Goal: Download file/media

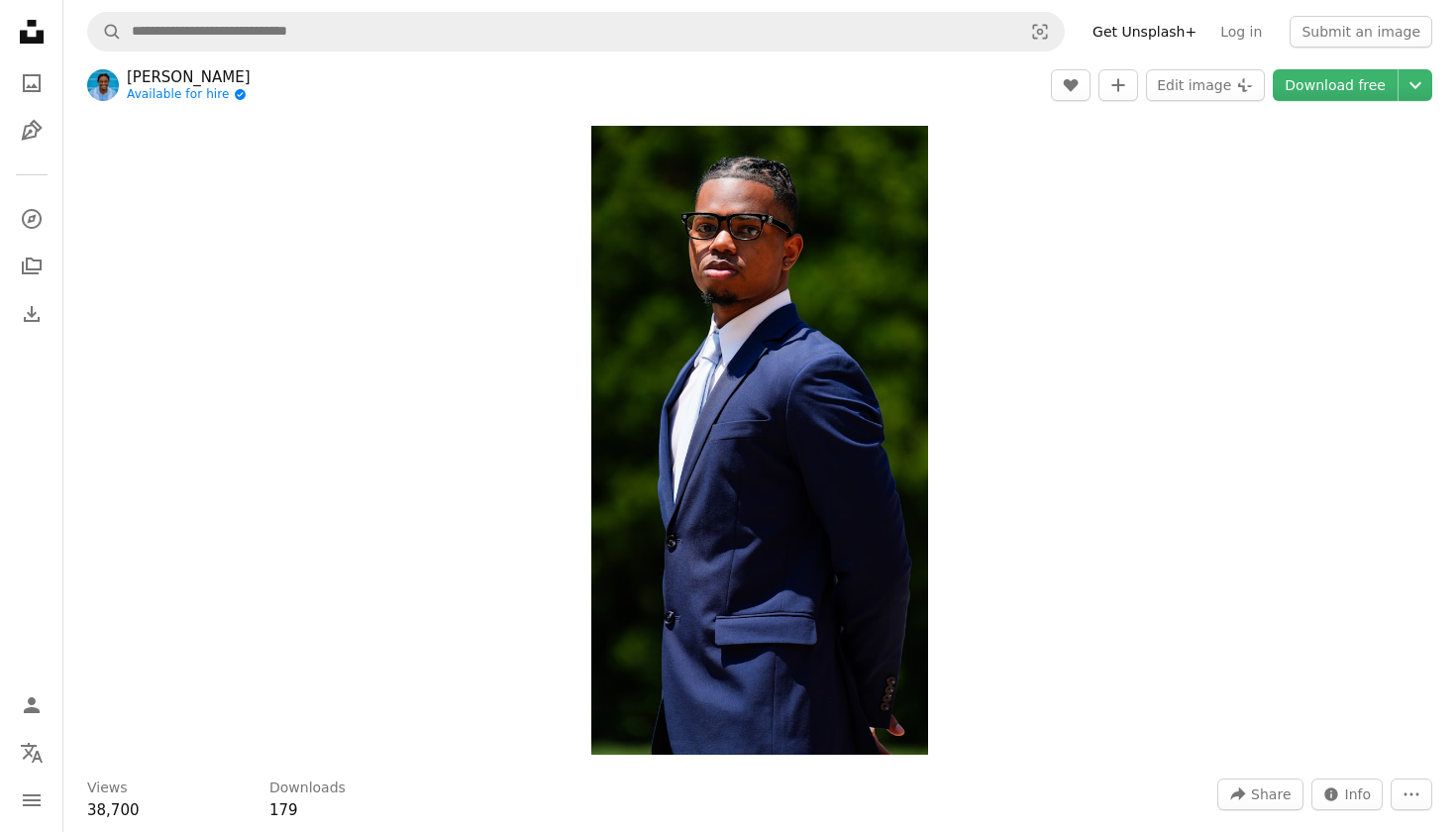
scroll to position [9, 0]
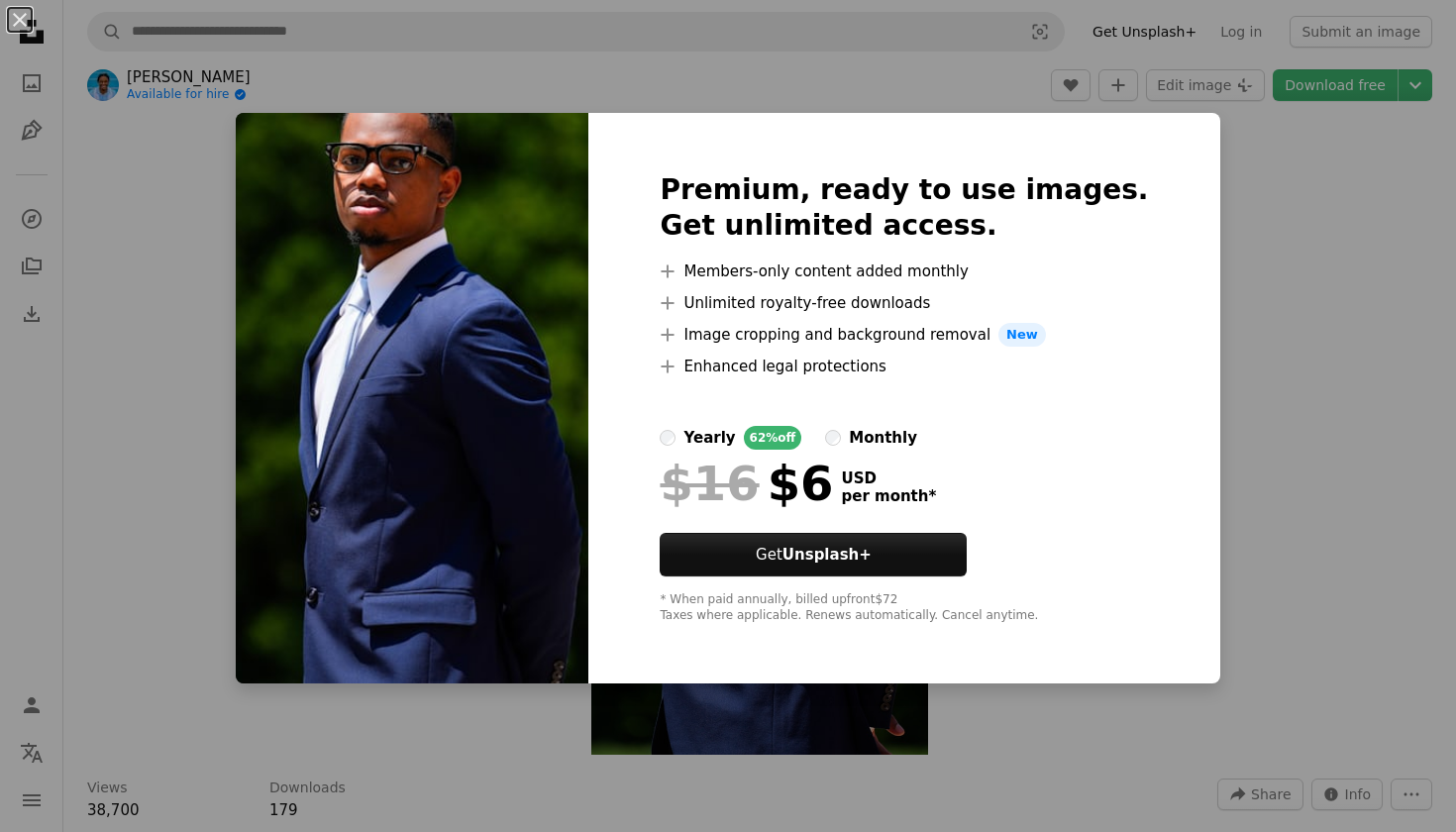
click at [1137, 196] on div "Premium, ready to use images. Get unlimited access. A plus sign Members-only co…" at bounding box center [904, 398] width 631 height 571
click at [1257, 371] on div "An X shape Premium, ready to use images. Get unlimited access. A plus sign Memb…" at bounding box center [728, 416] width 1456 height 832
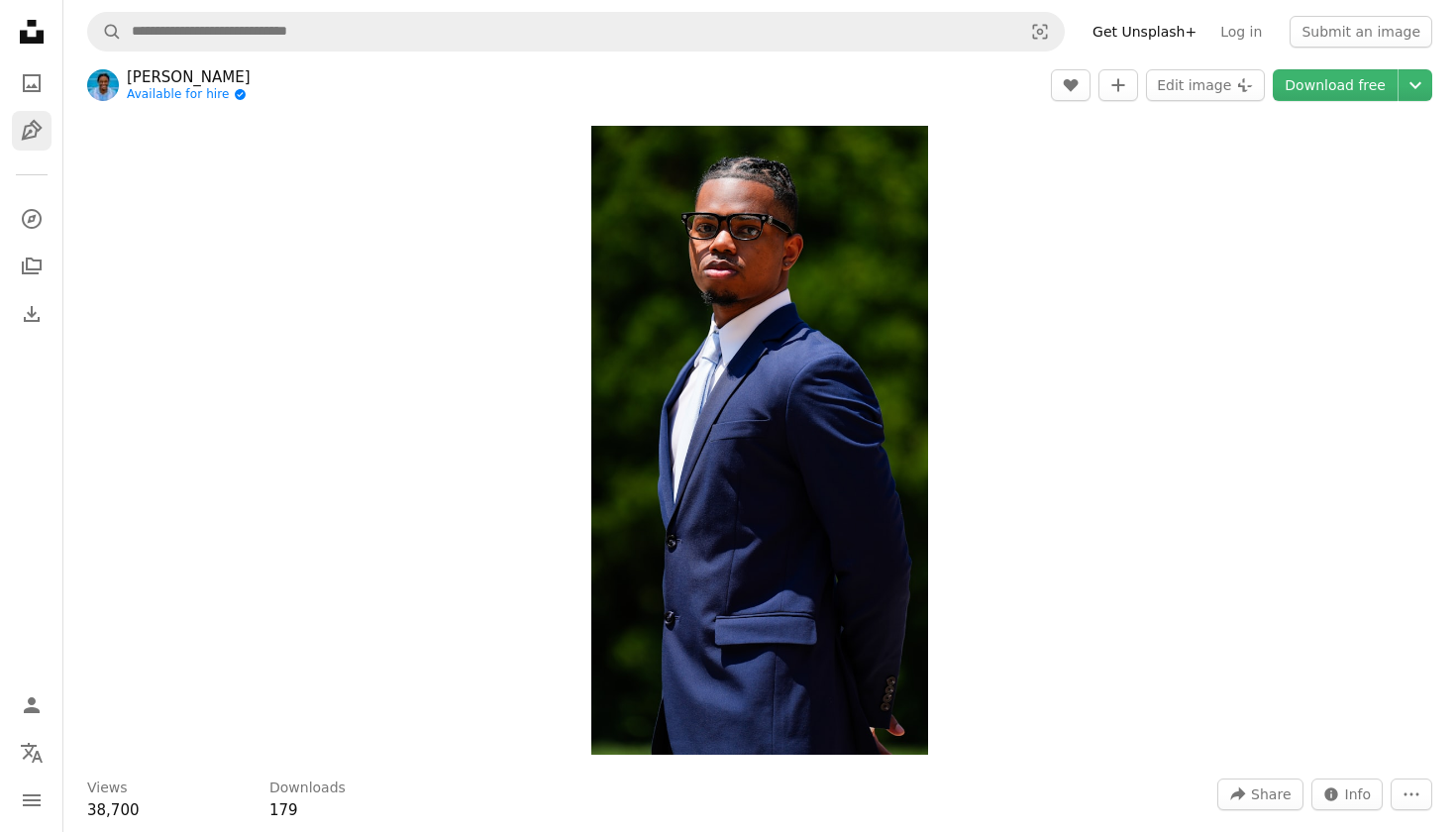
click at [39, 117] on link "Pen Tool" at bounding box center [32, 131] width 40 height 40
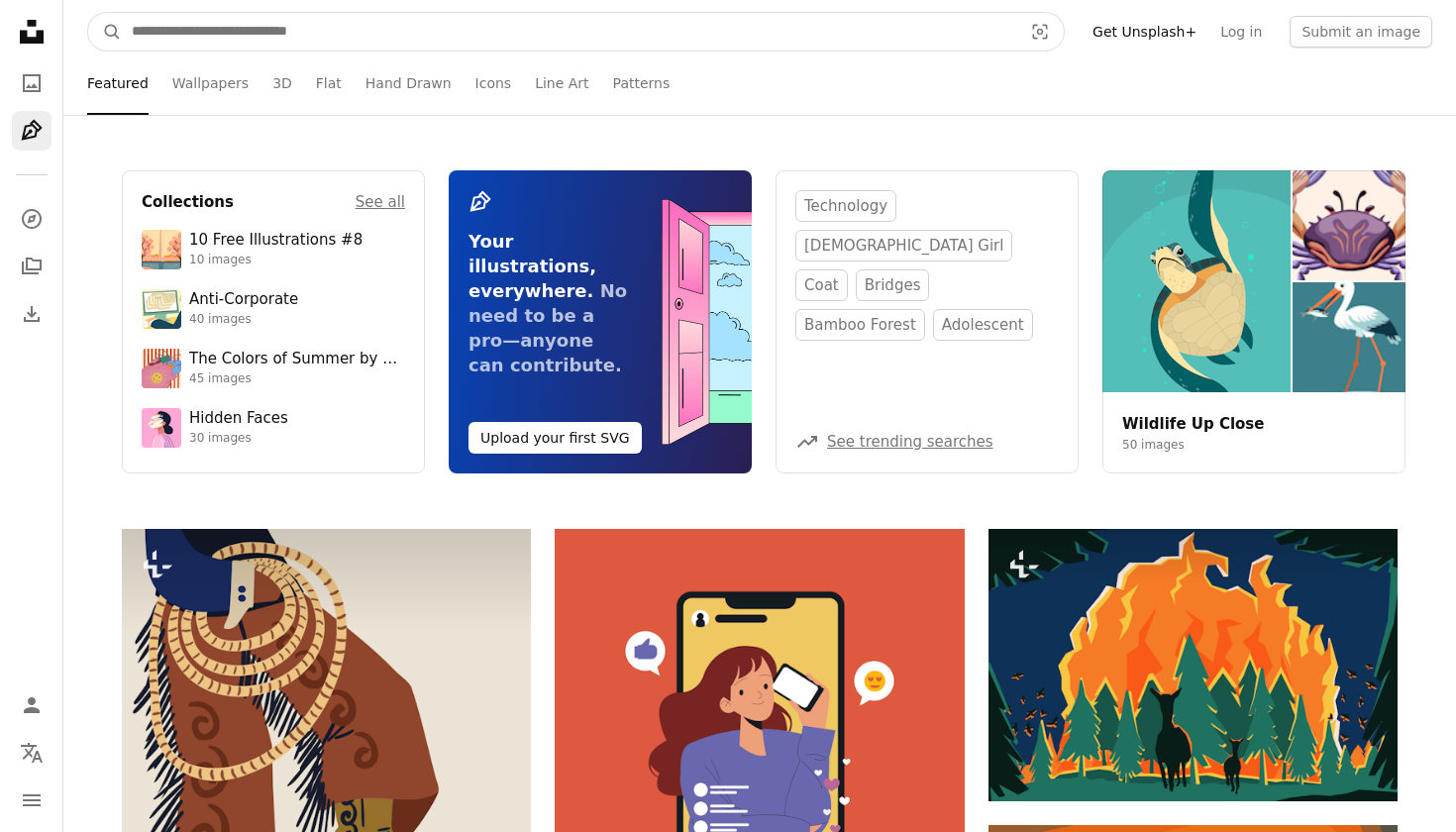
click at [322, 31] on input "Find visuals sitewide" at bounding box center [569, 32] width 894 height 38
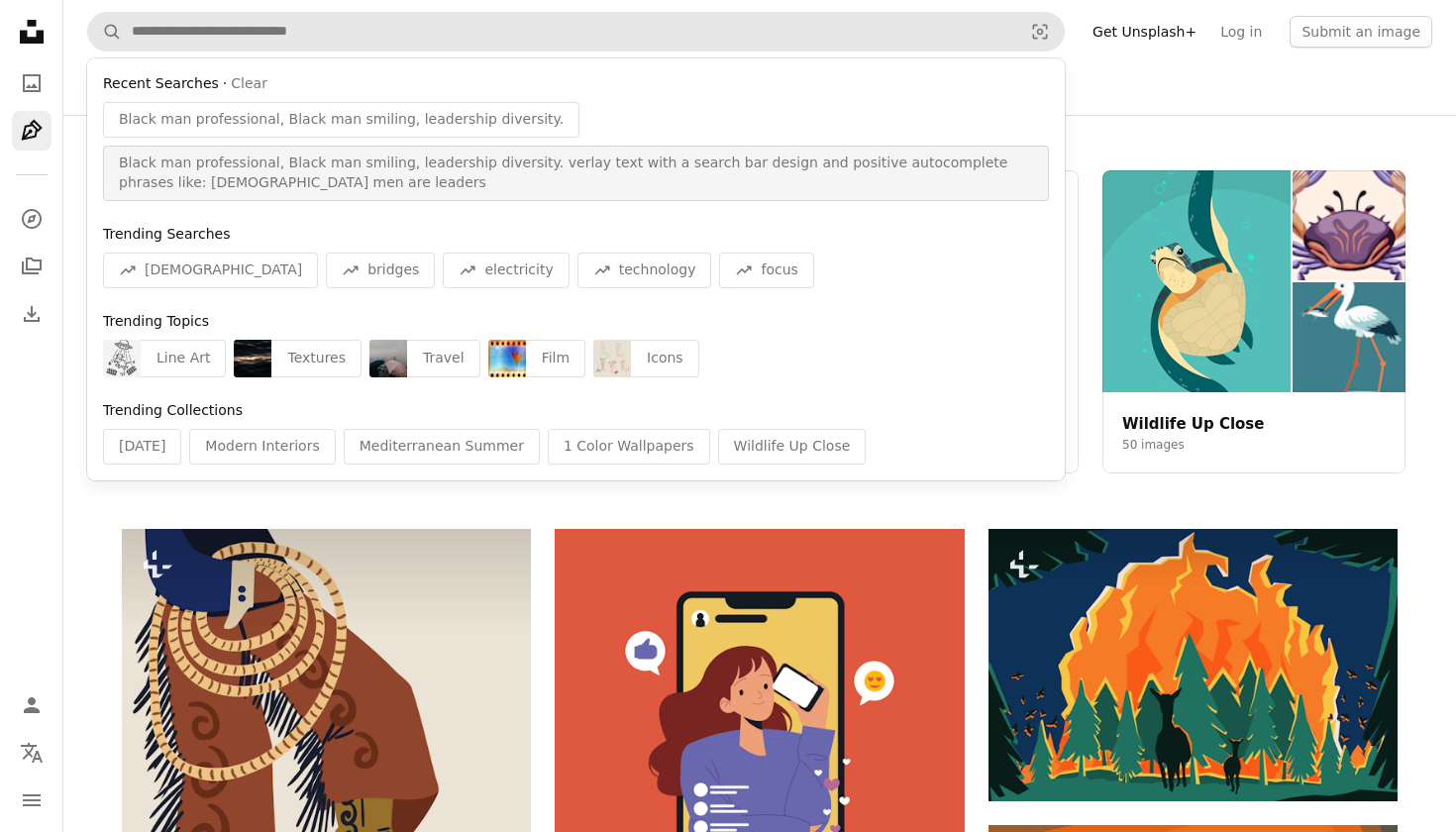
click at [333, 173] on span "Black man professional, Black man smiling, leadership diversity. verlay text wi…" at bounding box center [576, 174] width 914 height 40
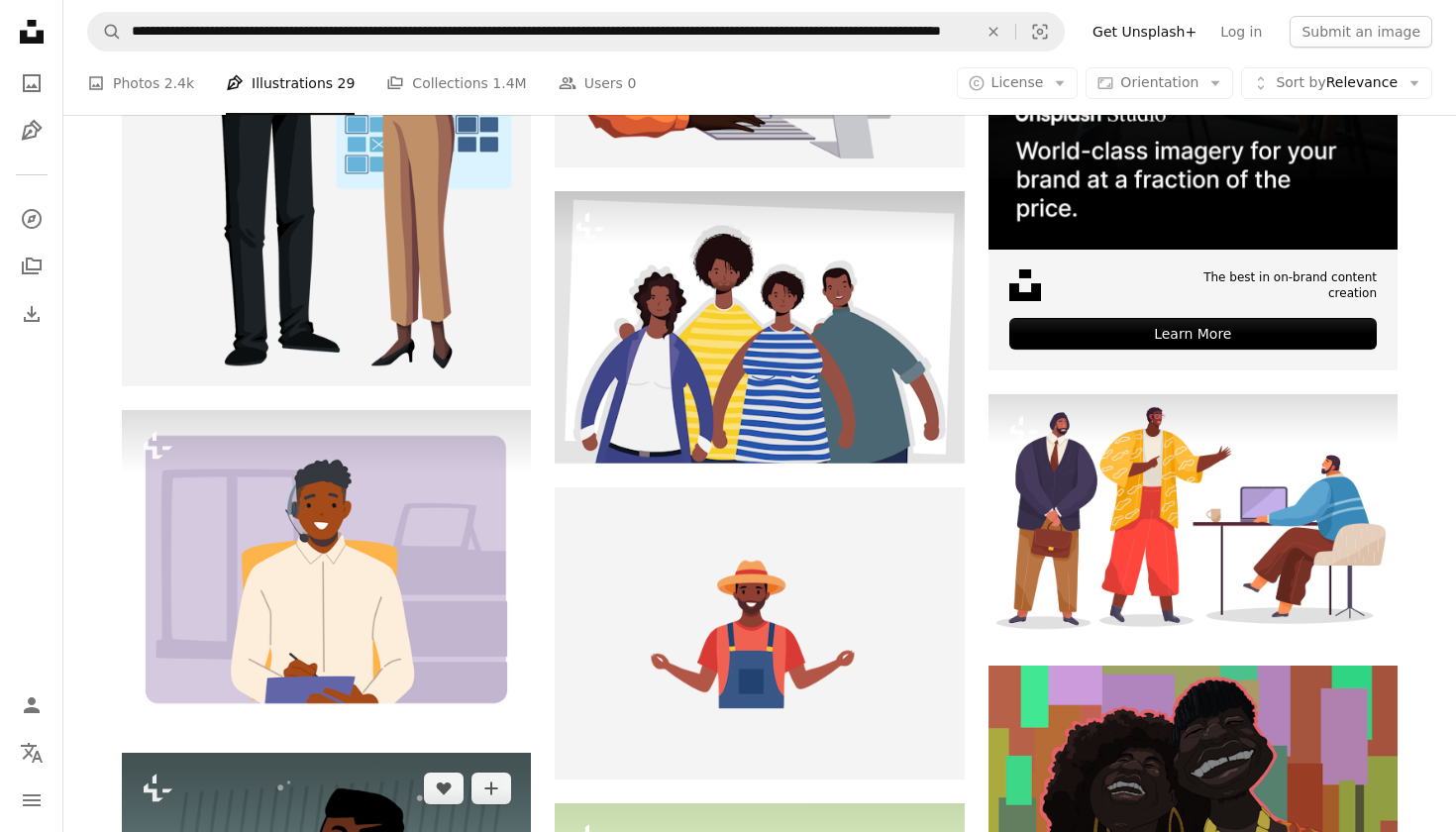
scroll to position [217, 0]
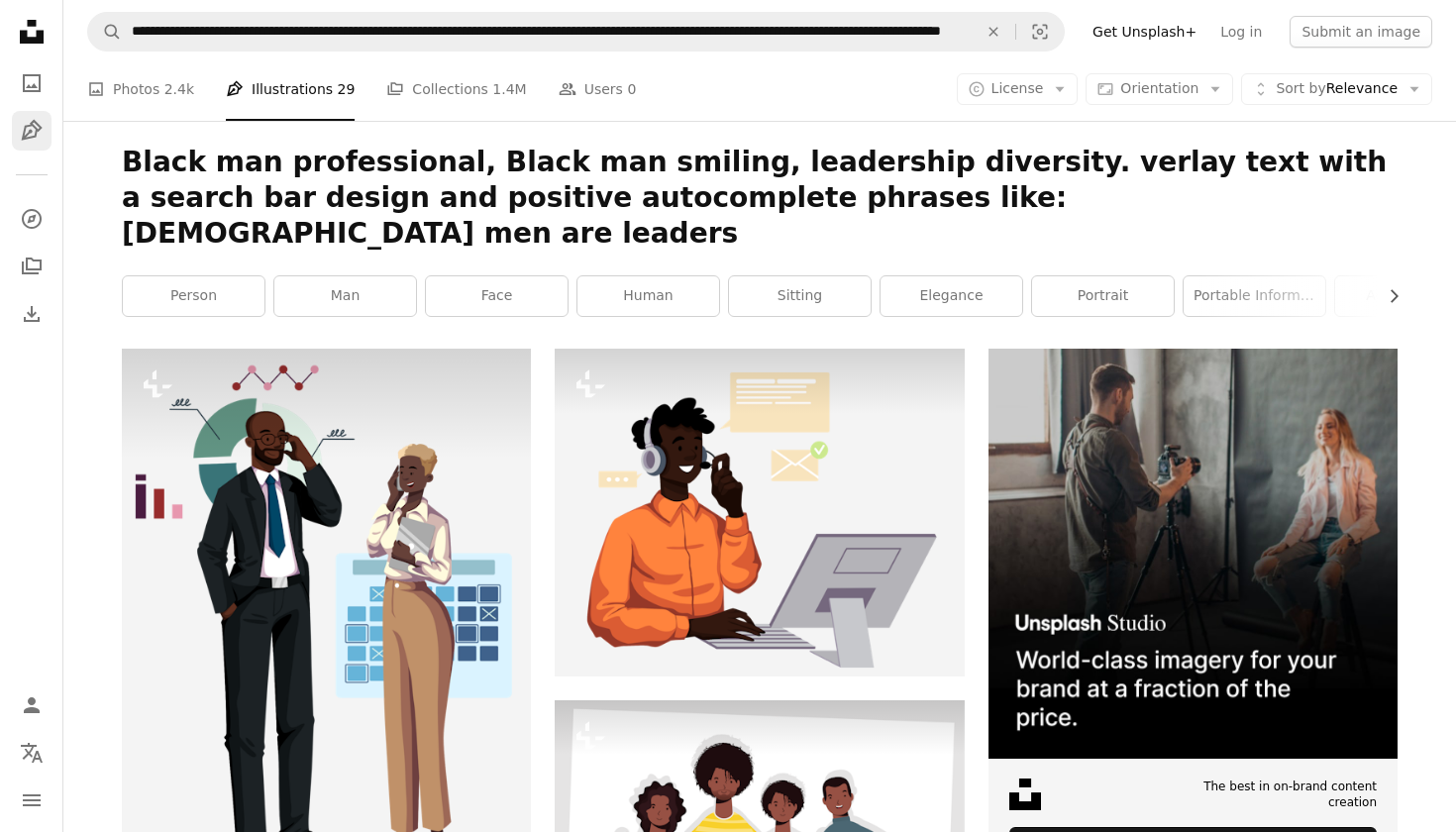
click at [38, 128] on icon "Pen Tool" at bounding box center [32, 131] width 24 height 24
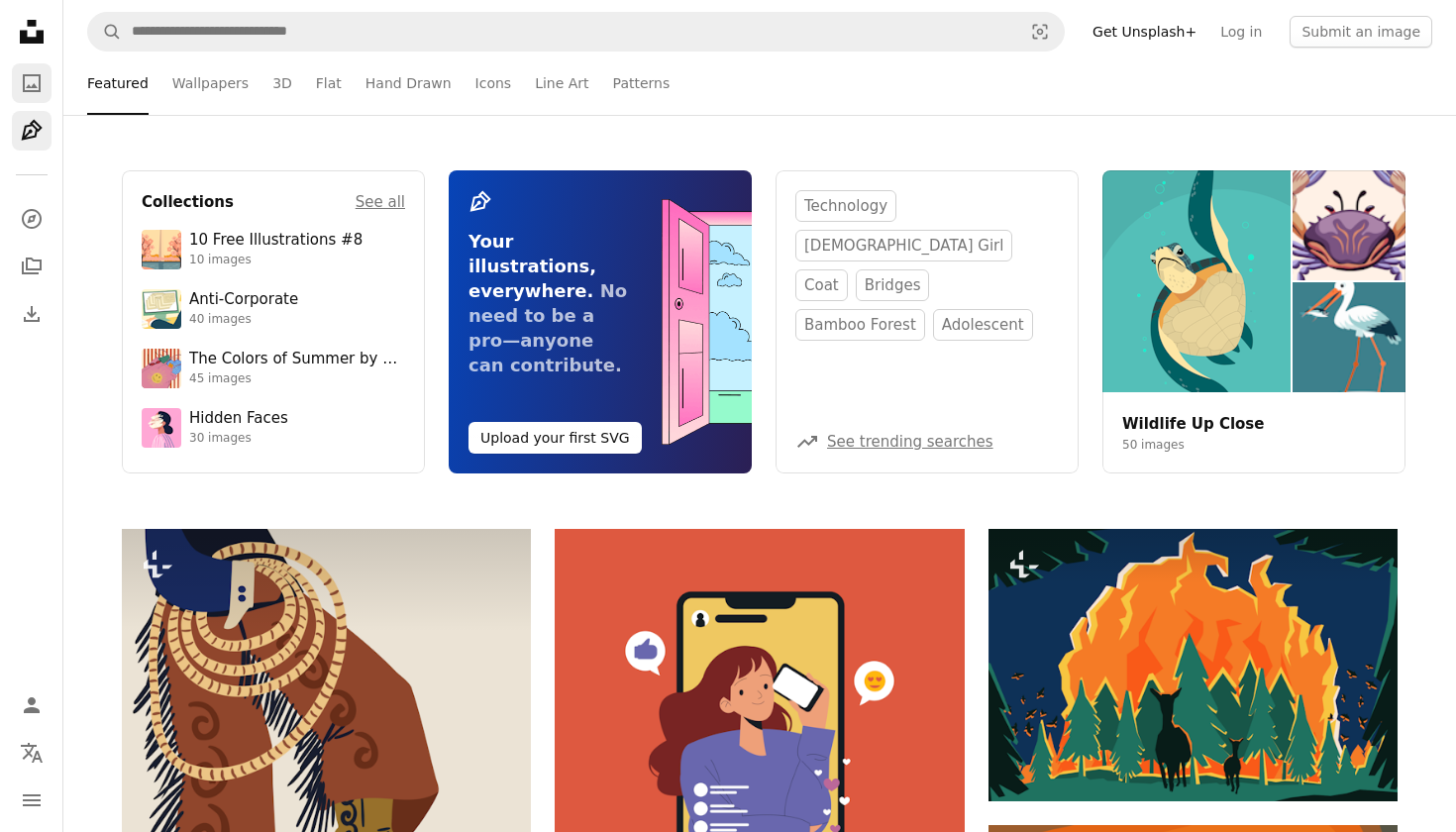
click at [27, 85] on icon "A photo" at bounding box center [32, 83] width 24 height 24
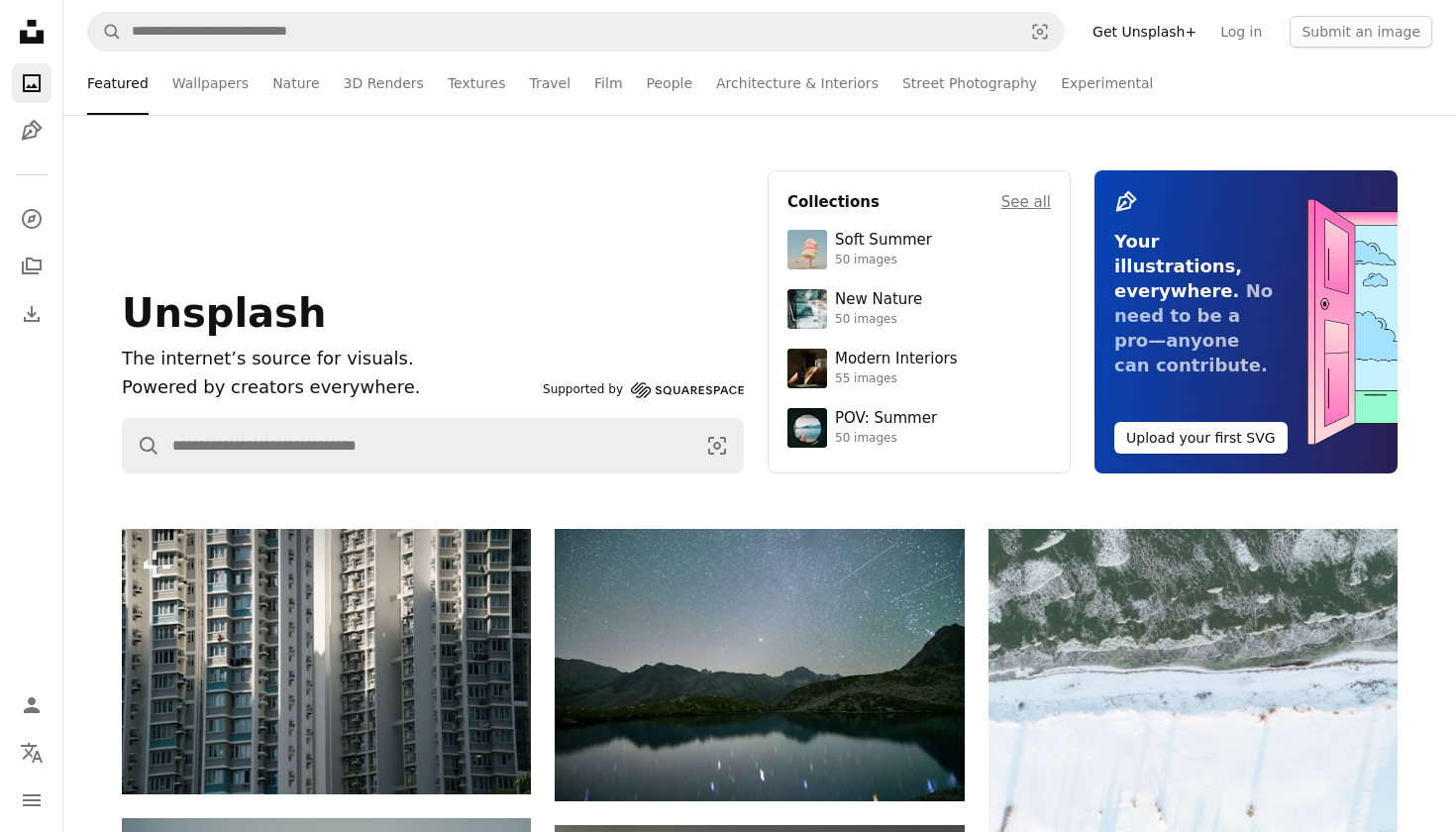
click at [29, 36] on icon "Unsplash logo Unsplash Home" at bounding box center [32, 32] width 40 height 40
click at [37, 136] on icon "Pen Tool" at bounding box center [32, 131] width 24 height 24
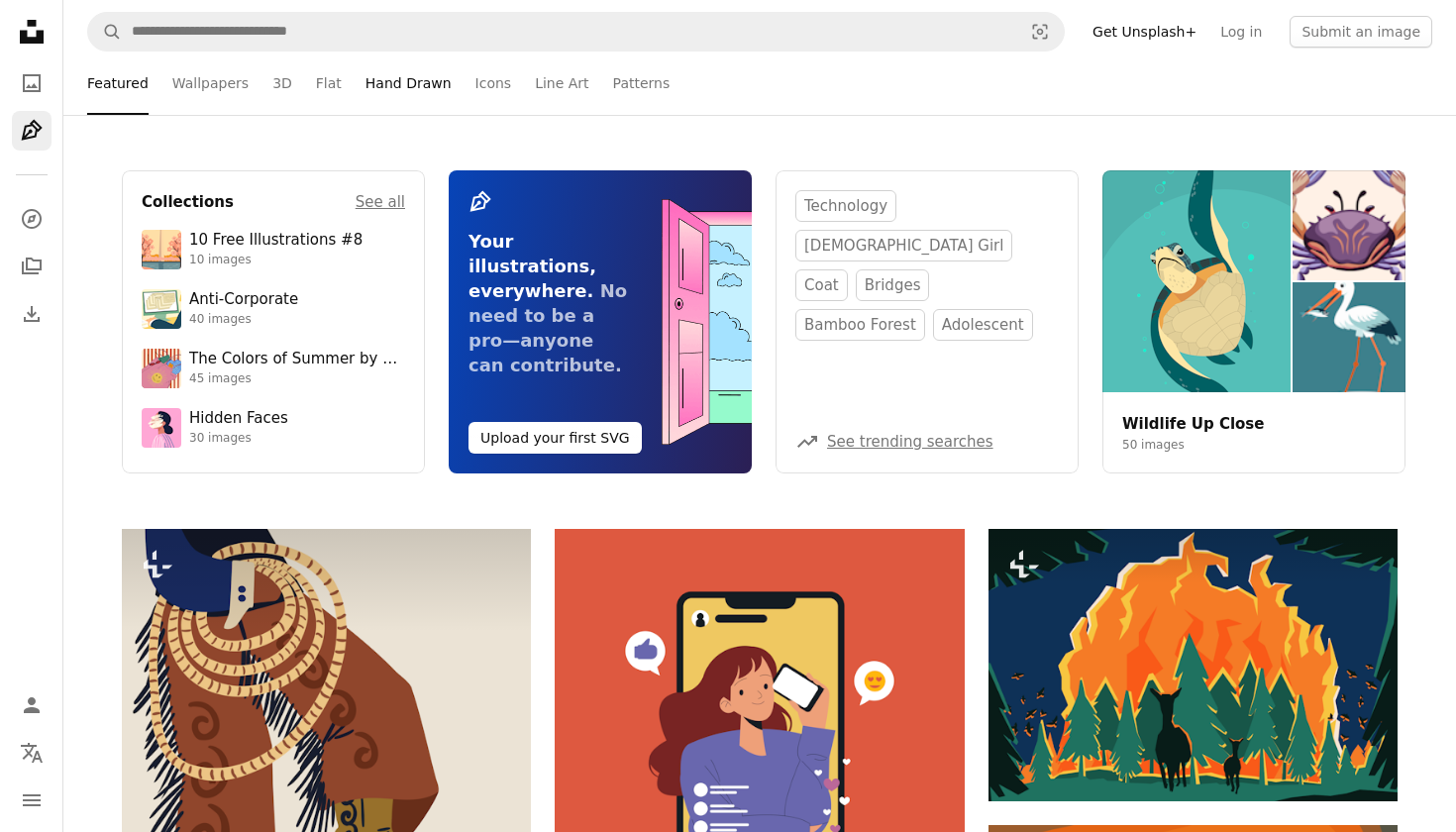
click at [383, 76] on link "Hand Drawn" at bounding box center [408, 83] width 86 height 64
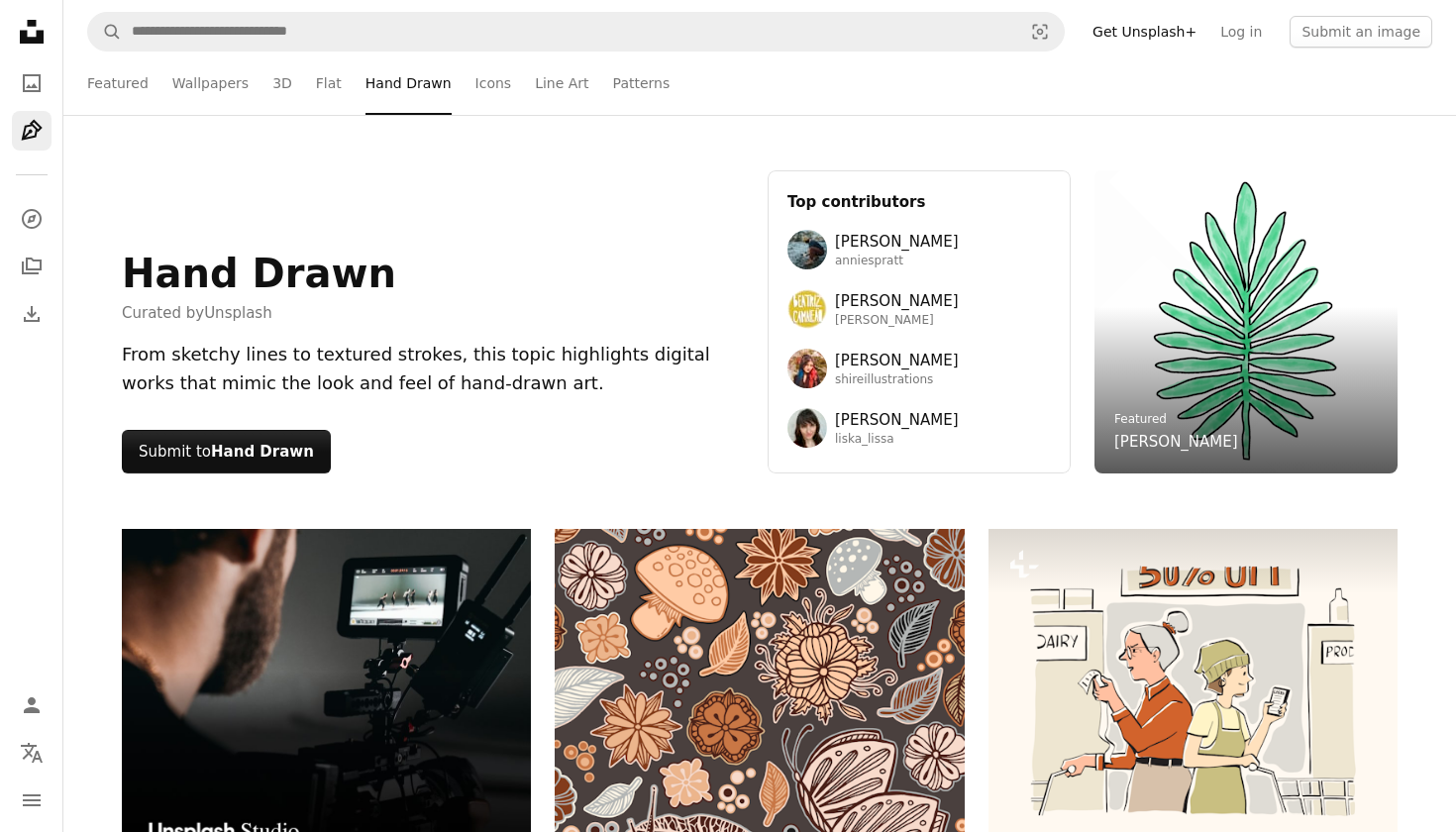
click at [342, 82] on ul "Featured Wallpapers 3D Flat Hand Drawn Icons Line Art Patterns" at bounding box center [802, 83] width 1259 height 64
click at [328, 83] on link "Flat" at bounding box center [329, 83] width 26 height 64
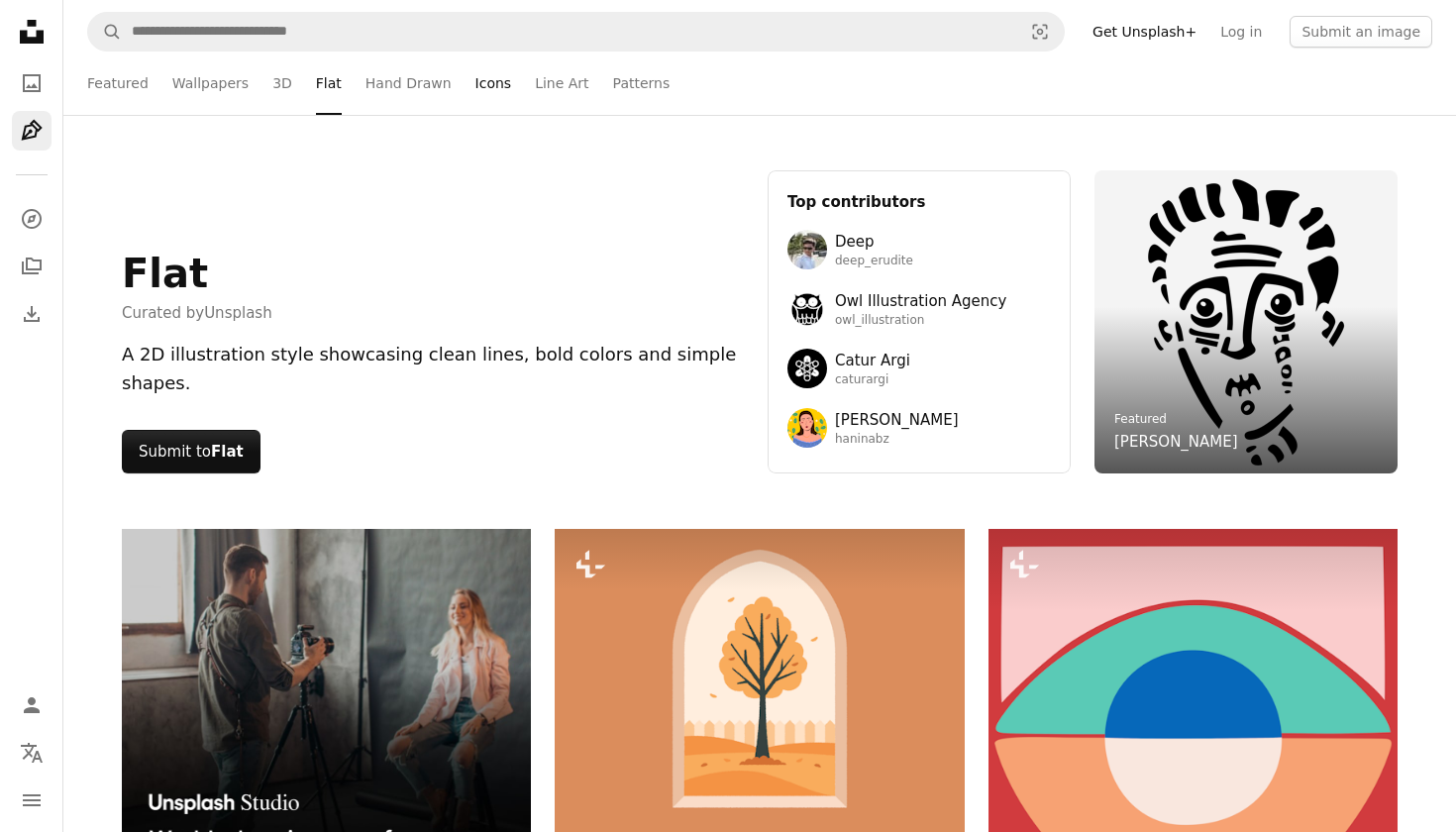
click at [482, 78] on link "Icons" at bounding box center [493, 83] width 37 height 64
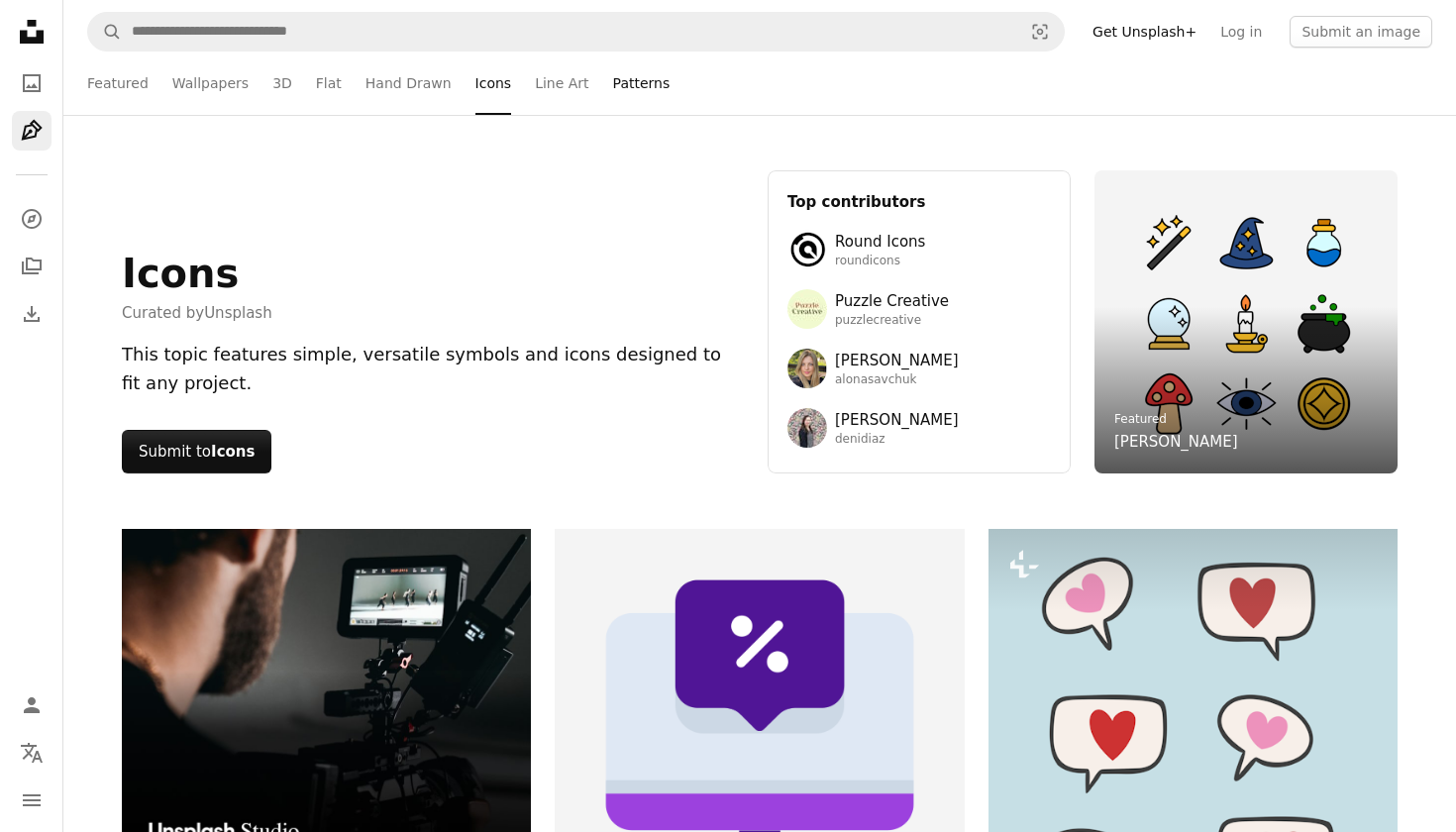
click at [618, 75] on link "Patterns" at bounding box center [642, 83] width 58 height 64
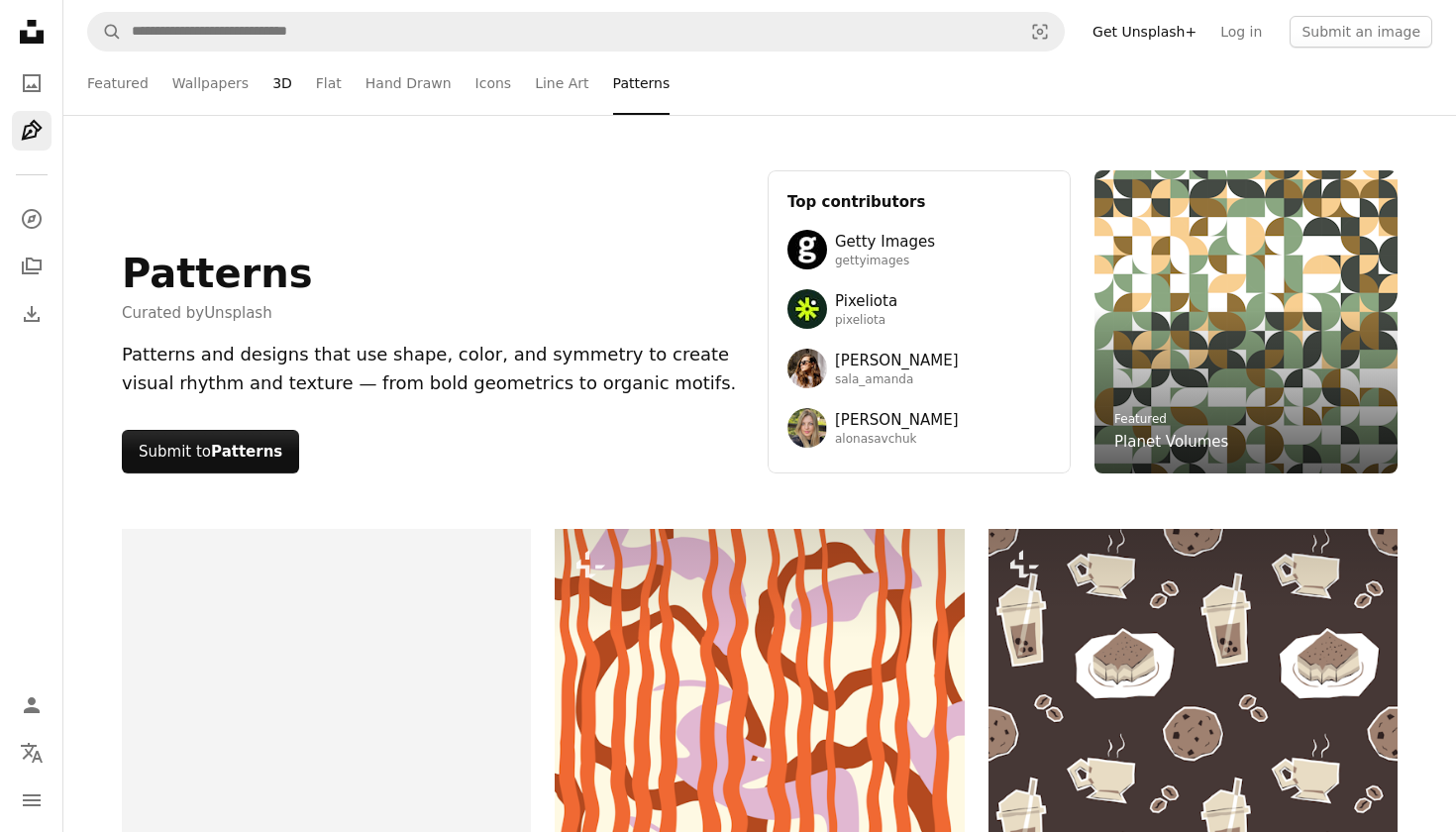
click at [277, 77] on link "3D" at bounding box center [282, 83] width 20 height 64
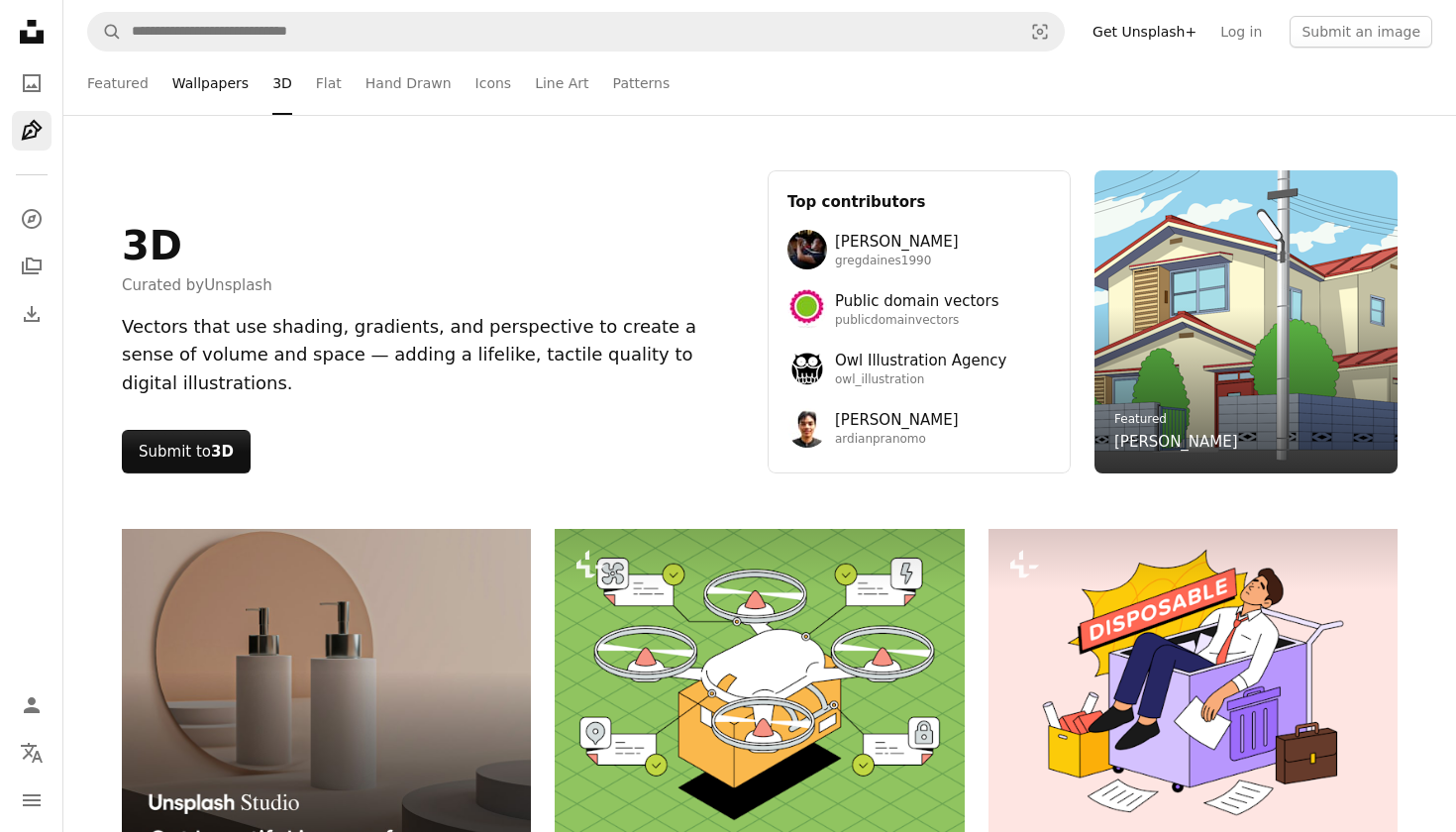
click at [173, 80] on link "Wallpapers" at bounding box center [210, 83] width 76 height 64
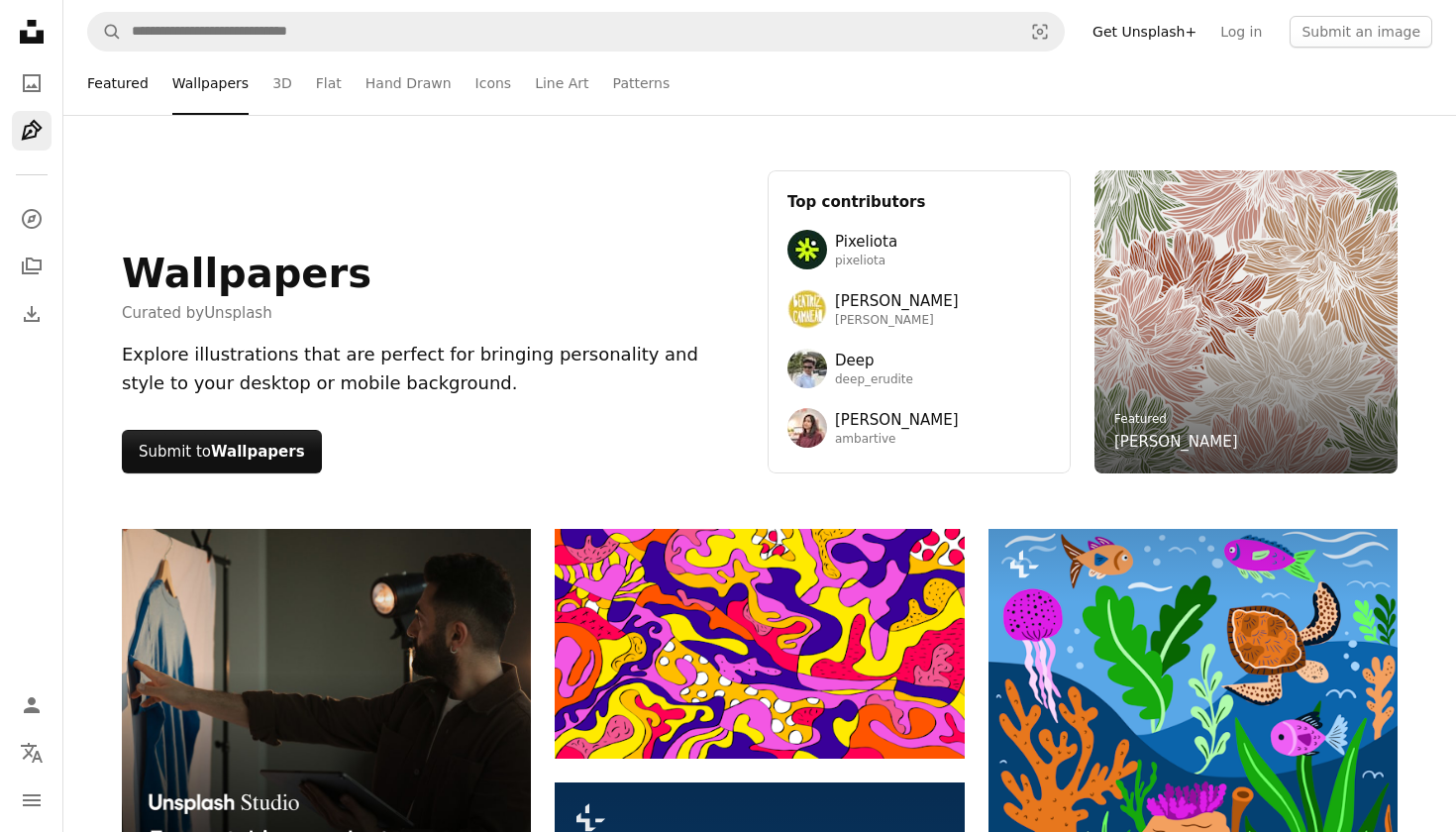
click at [138, 85] on link "Featured" at bounding box center [118, 83] width 62 height 64
